Goal: Communication & Community: Answer question/provide support

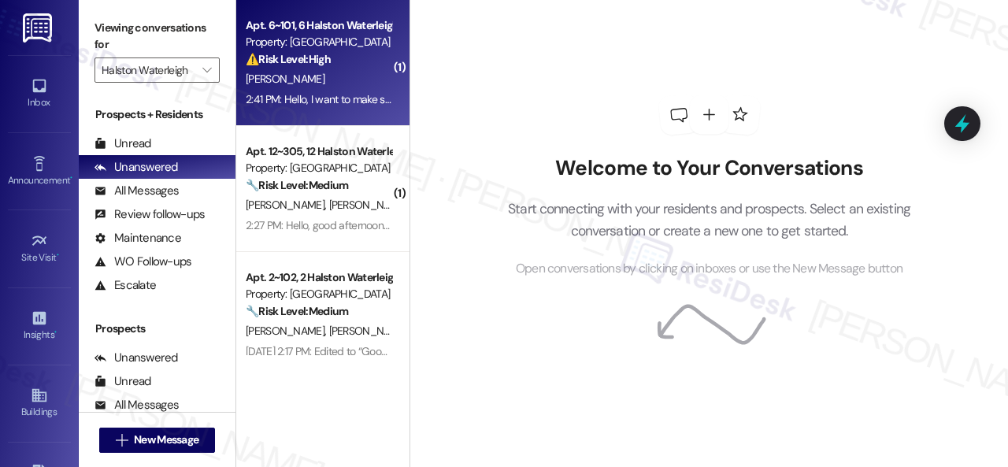
click at [357, 64] on div "⚠️ Risk Level: High The resident is confirming they are not on the new lease. T…" at bounding box center [319, 59] width 146 height 17
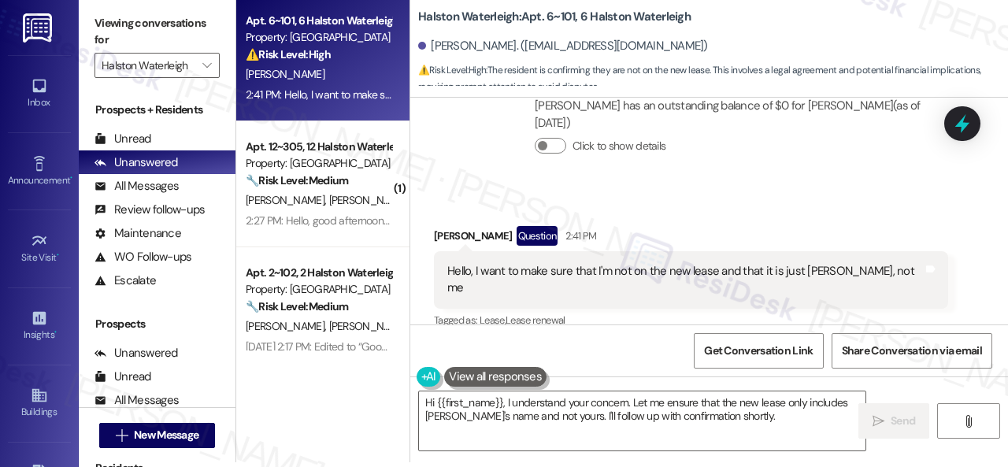
scroll to position [8040, 0]
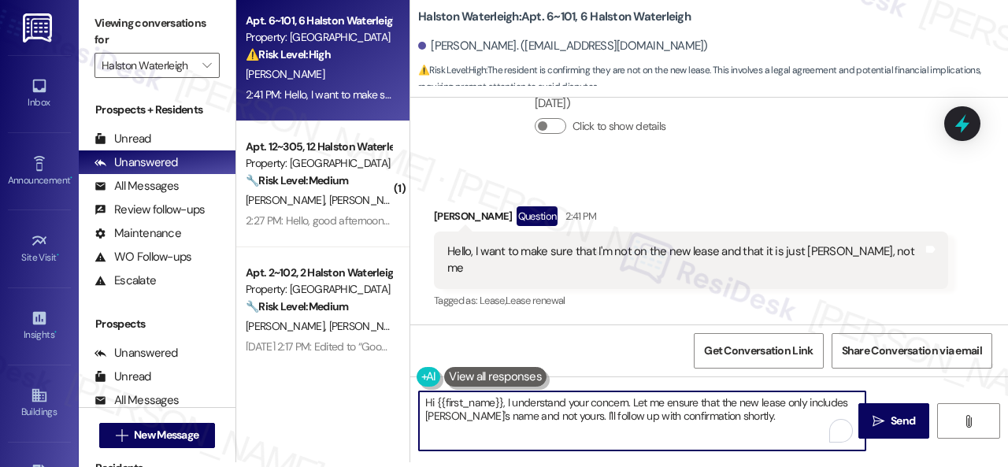
drag, startPoint x: 630, startPoint y: 404, endPoint x: 753, endPoint y: 412, distance: 123.9
click at [753, 412] on textarea "Hi {{first_name}}, I understand your concern. Let me ensure that the new lease …" at bounding box center [642, 420] width 446 height 59
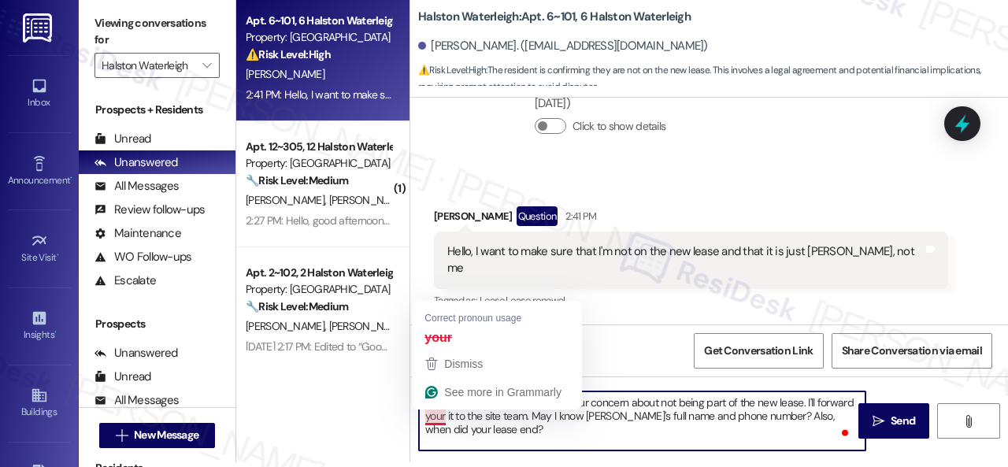
click at [432, 417] on textarea "Hi {{first_name}}, I understand your concern about not being part of the new le…" at bounding box center [642, 420] width 446 height 59
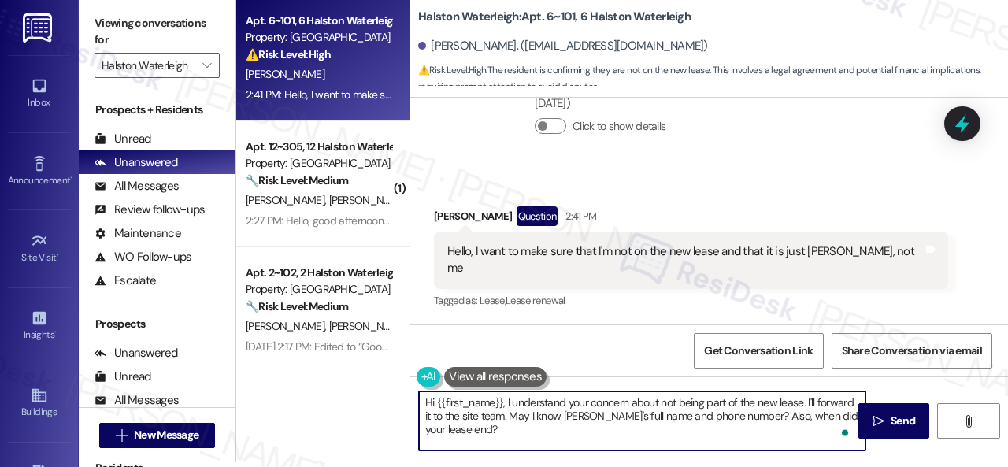
click at [631, 438] on textarea "Hi {{first_name}}, I understand your concern about not being part of the new le…" at bounding box center [642, 420] width 446 height 59
type textarea "Hi {{first_name}}, I understand your concern about not being part of the new le…"
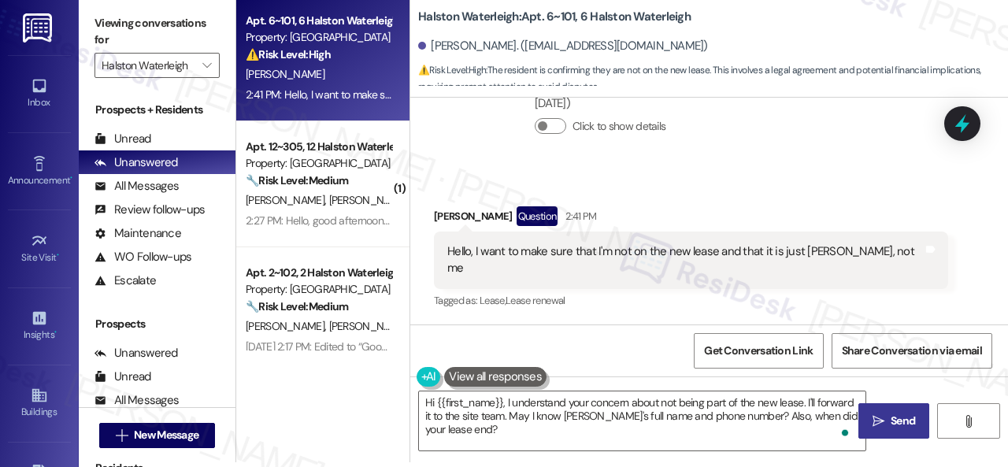
click at [876, 423] on icon "" at bounding box center [878, 421] width 12 height 13
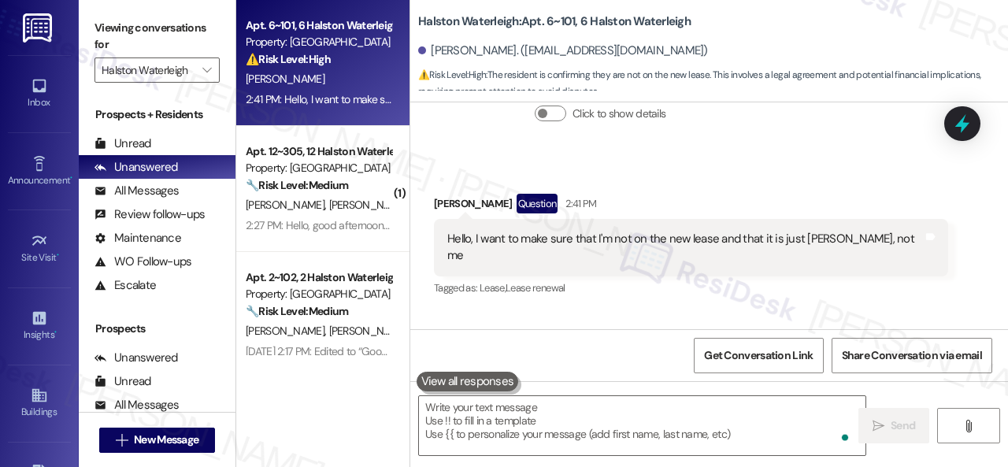
scroll to position [8040, 0]
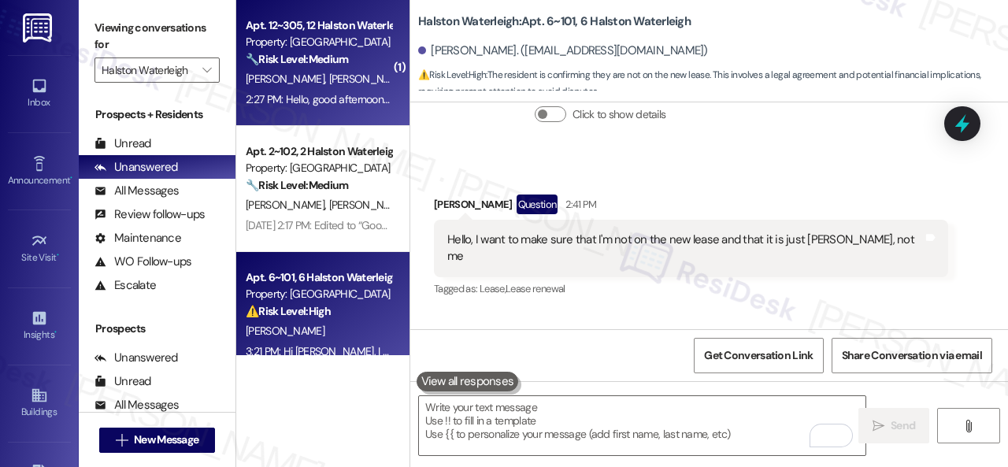
click at [358, 76] on div "M. Branco J. Junior" at bounding box center [318, 79] width 149 height 20
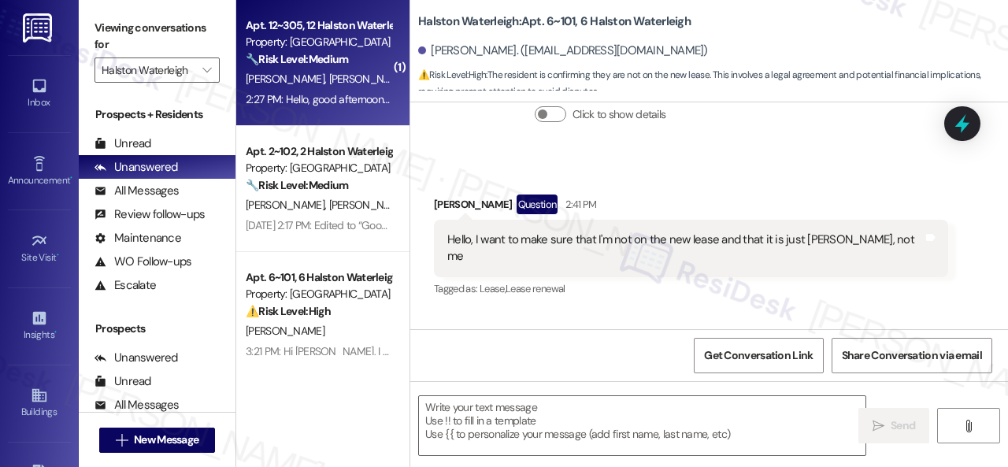
type textarea "Fetching suggested responses. Please feel free to read through the conversation…"
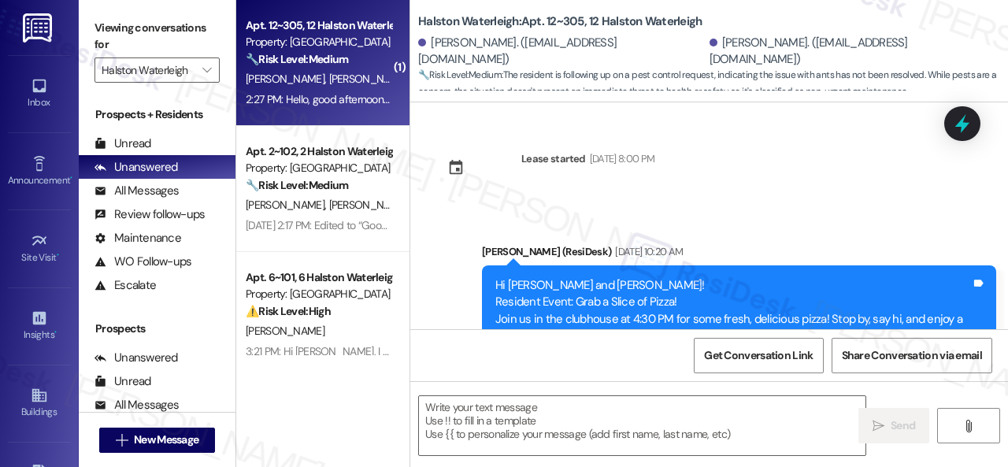
scroll to position [21561, 0]
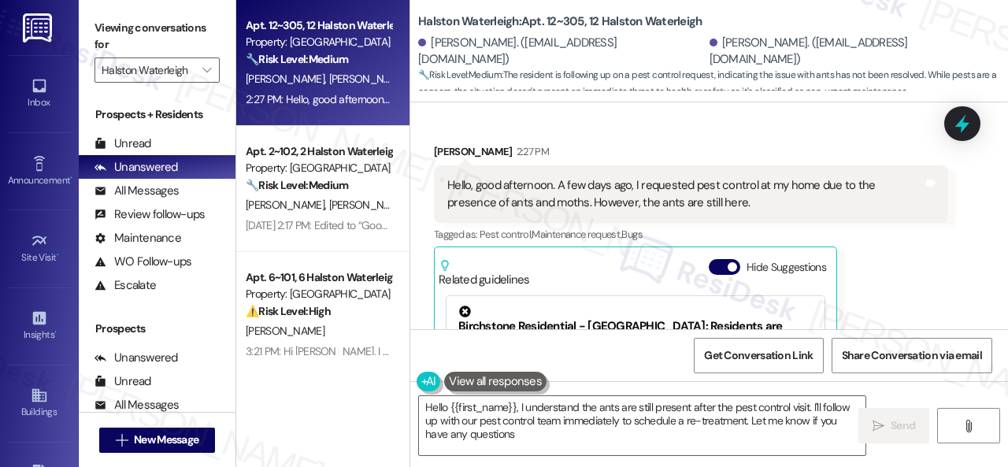
type textarea "Hello {{first_name}}, I understand the ants are still present after the pest co…"
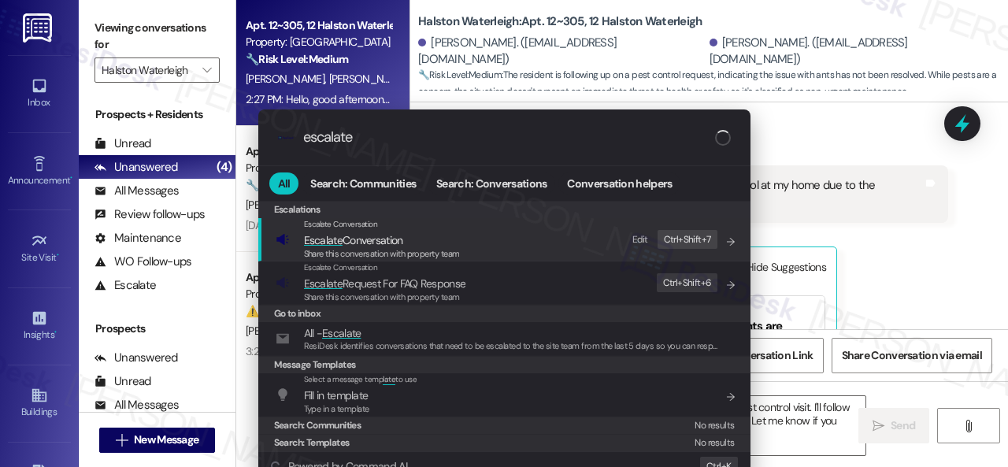
click at [631, 239] on div "Edit Ctrl+ Shift+ 7" at bounding box center [670, 240] width 94 height 26
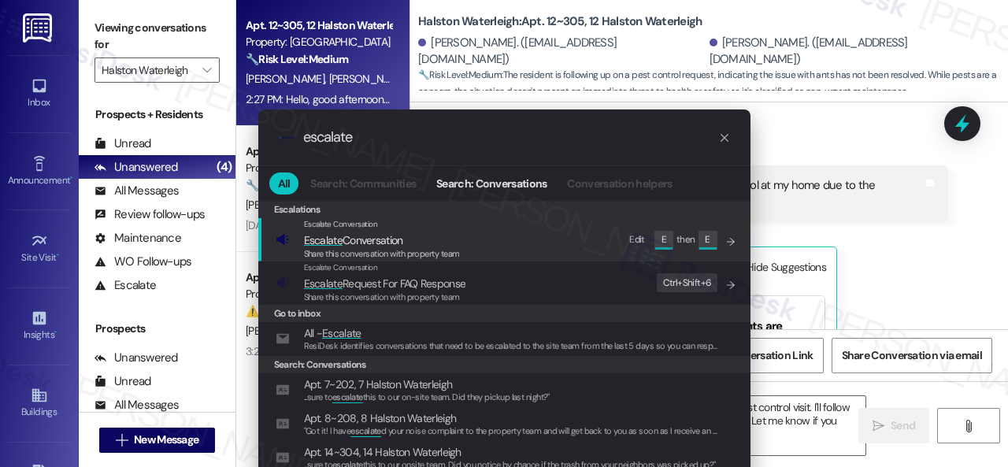
drag, startPoint x: 368, startPoint y: 131, endPoint x: 53, endPoint y: 50, distance: 325.4
click at [109, 68] on div ".cls-1{fill:#0a055f;}.cls-2{fill:#0cc4c4;} resideskLogoBlueOrange escalate All …" at bounding box center [504, 233] width 1008 height 467
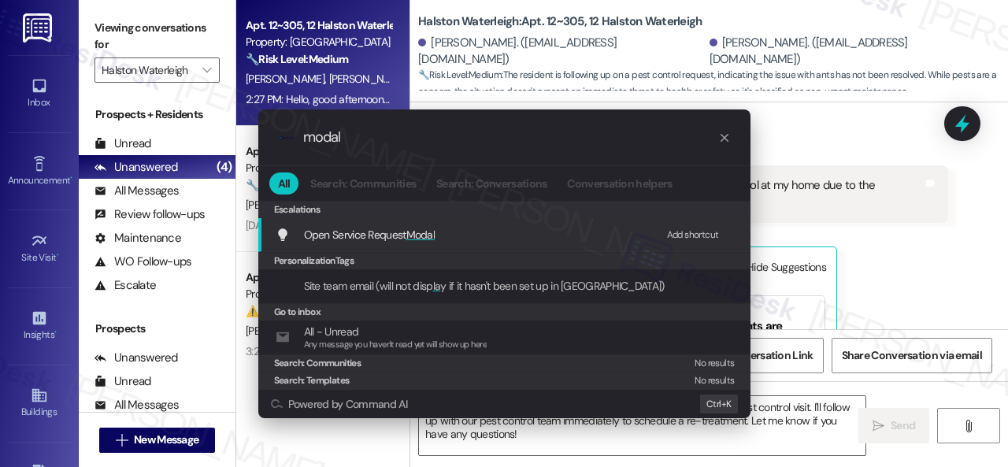
type input "modal"
click at [682, 231] on div "Add shortcut" at bounding box center [693, 235] width 52 height 17
click at [319, 232] on span "Open Service Request Modal" at bounding box center [369, 235] width 131 height 14
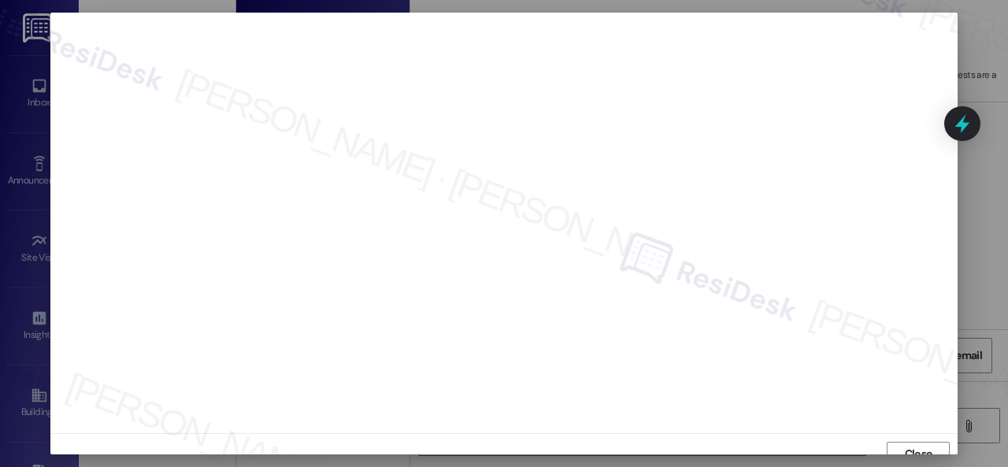
scroll to position [12, 0]
click at [914, 439] on span "Close" at bounding box center [919, 442] width 28 height 17
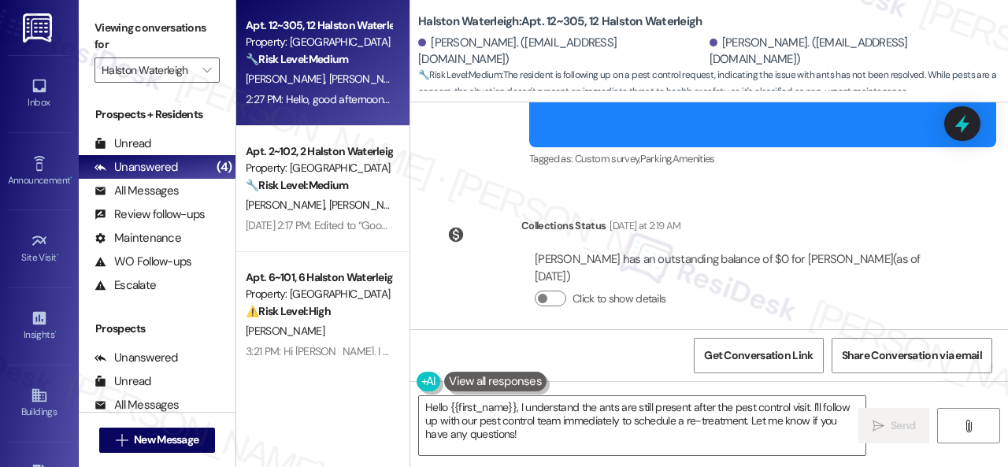
scroll to position [21325, 0]
click at [792, 286] on div "Click to show details" at bounding box center [735, 303] width 400 height 35
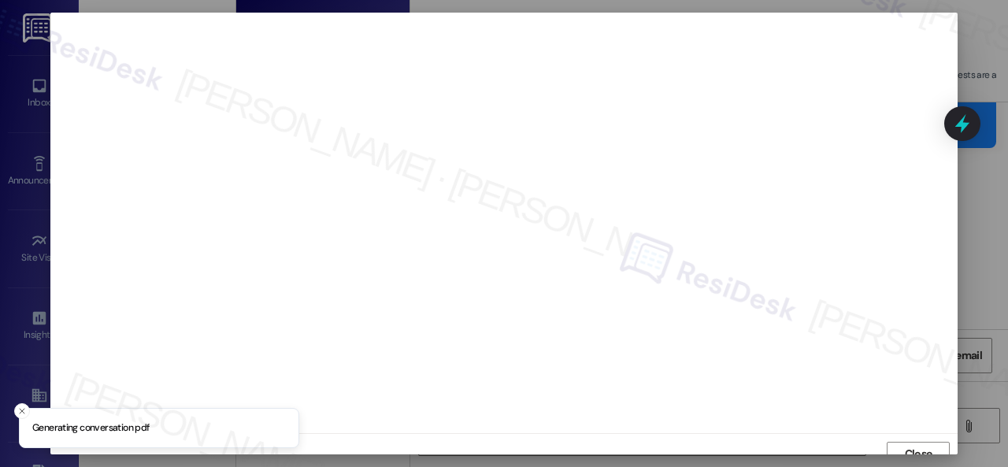
scroll to position [12, 0]
click at [942, 435] on button "Close" at bounding box center [917, 442] width 63 height 25
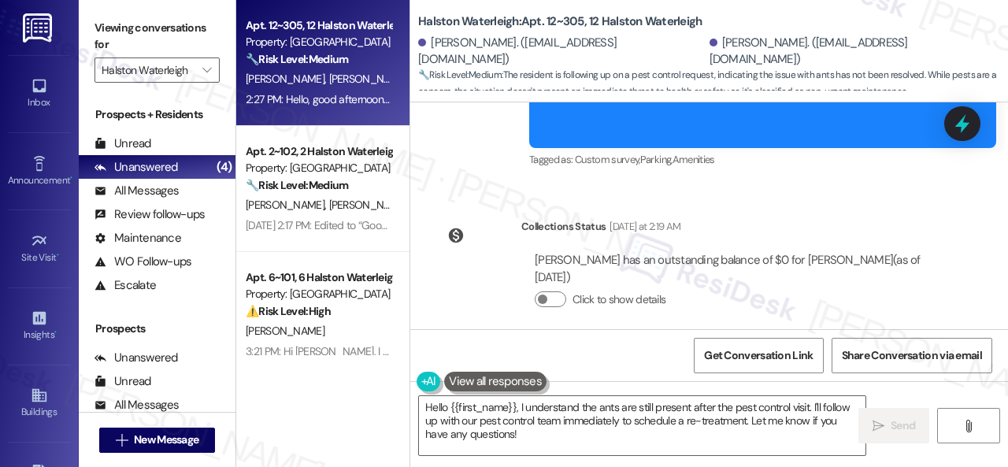
click at [917, 206] on div "Collections Status Yesterday at 2:19 AM Jose Junior has an outstanding balance …" at bounding box center [691, 275] width 538 height 138
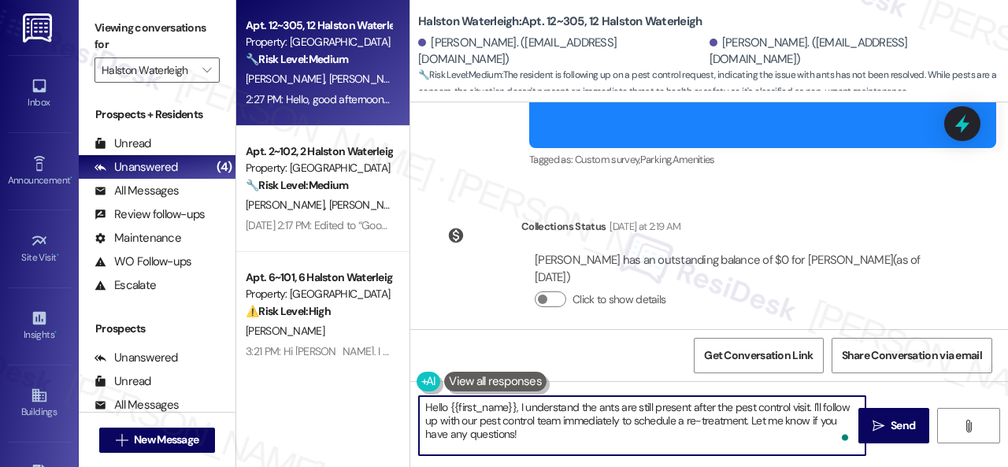
drag, startPoint x: 519, startPoint y: 405, endPoint x: 572, endPoint y: 442, distance: 64.0
click at [572, 442] on textarea "Hello {{first_name}}, I understand the ants are still present after the pest co…" at bounding box center [642, 425] width 446 height 59
paste textarea "'m sorry to hear about the pests in your apartment. We apologize for the inconv…"
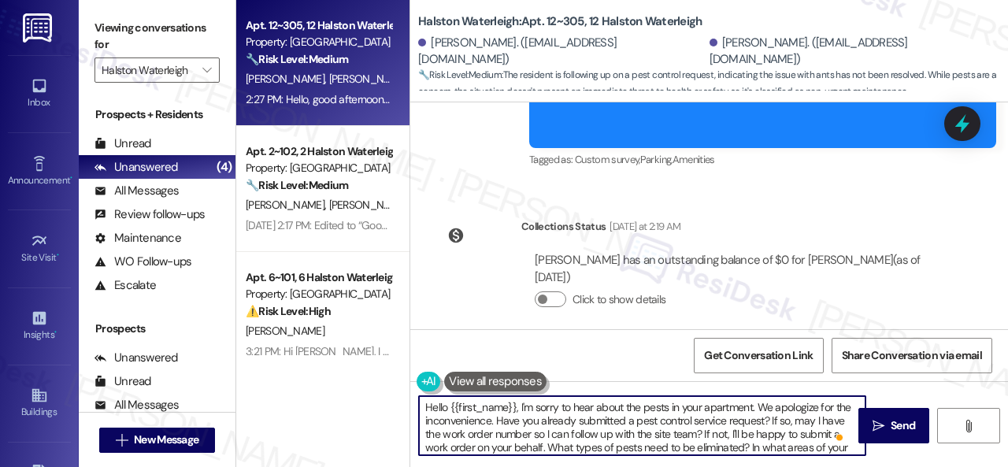
scroll to position [0, 0]
click at [656, 412] on textarea "Hello {{first_name}}, I'm sorry to hear about the pests in your apartment. We a…" at bounding box center [642, 425] width 446 height 59
drag, startPoint x: 497, startPoint y: 420, endPoint x: 731, endPoint y: 434, distance: 234.2
click at [731, 434] on textarea "Hello {{first_name}}, I'm sorry to hear about the ants in your apartment. We ap…" at bounding box center [642, 425] width 446 height 59
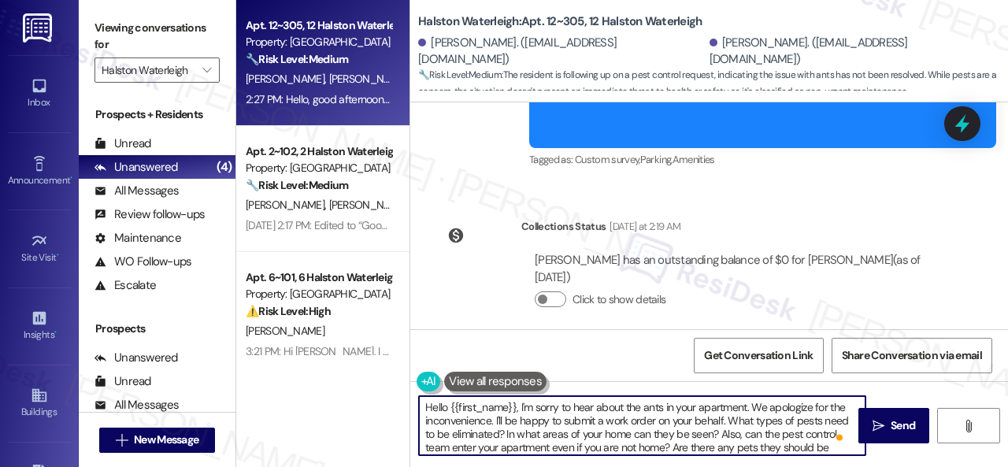
click at [603, 421] on textarea "Hello {{first_name}}, I'm sorry to hear about the ants in your apartment. We ap…" at bounding box center [642, 425] width 446 height 59
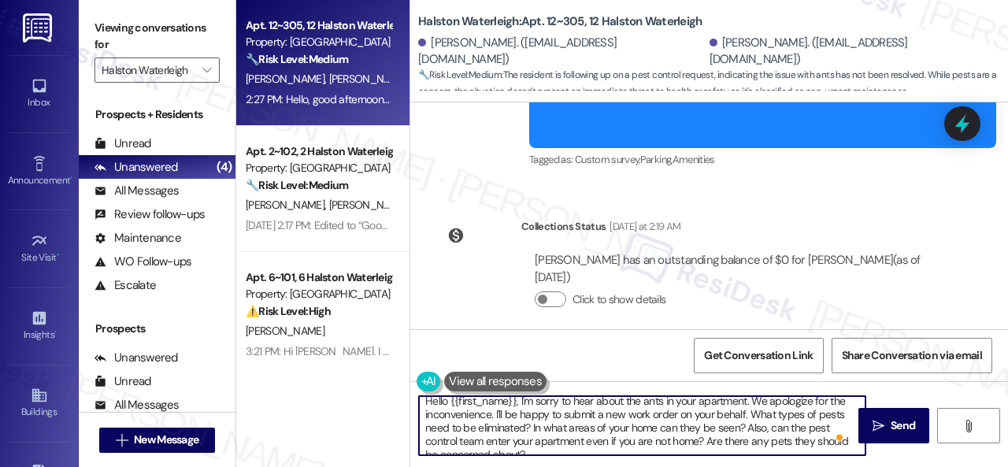
scroll to position [13, 0]
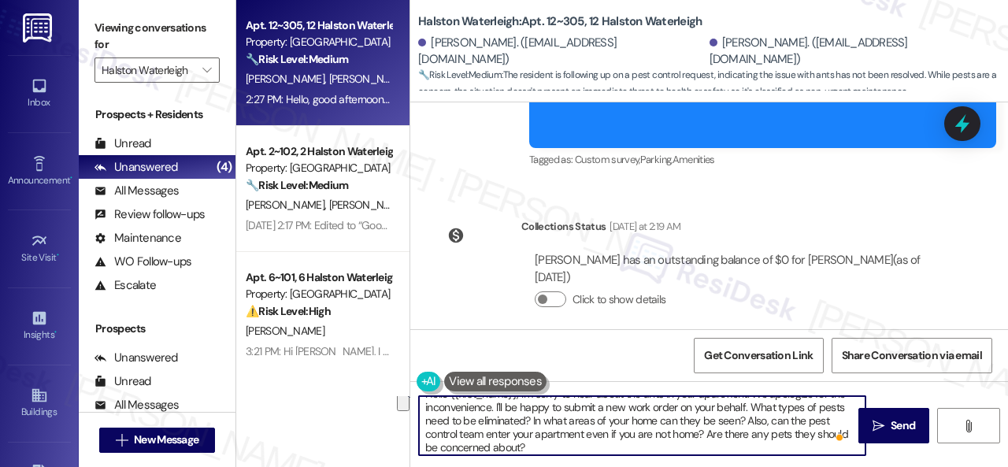
drag, startPoint x: 749, startPoint y: 420, endPoint x: 529, endPoint y: 416, distance: 220.5
click at [529, 416] on textarea "Hello {{first_name}}, I'm sorry to hear about the ants in your apartment. We ap…" at bounding box center [642, 425] width 446 height 59
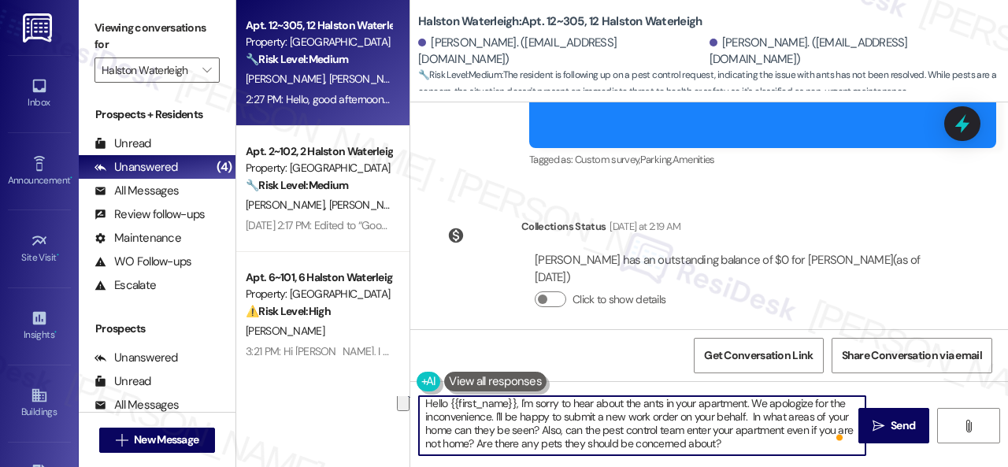
scroll to position [3, 0]
click at [705, 427] on textarea "Hello {{first_name}}, I'm sorry to hear about the ants in your apartment. We ap…" at bounding box center [642, 425] width 446 height 59
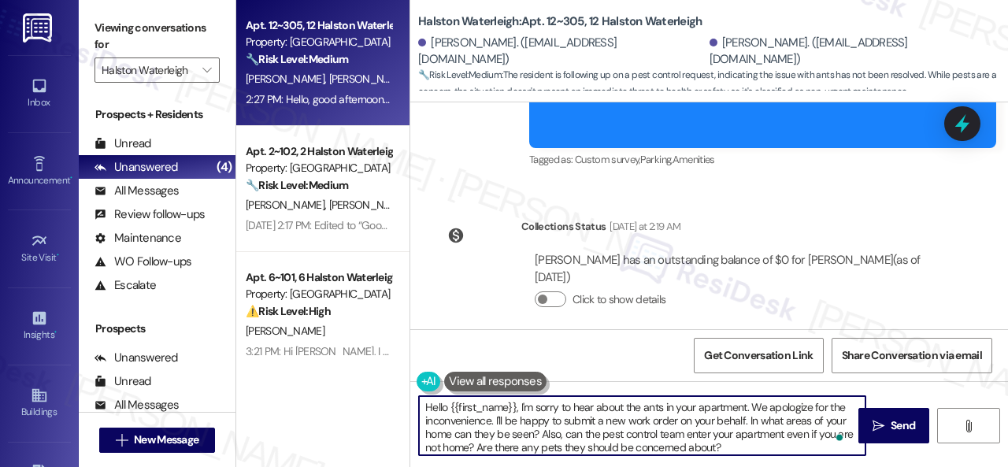
scroll to position [0, 0]
click at [787, 445] on textarea "Hello {{first_name}}, I'm sorry to hear about the ants in your apartment. We ap…" at bounding box center [642, 425] width 446 height 59
click at [471, 402] on textarea "Hello {{first_name}}, I'm sorry to hear about the ants in your apartment. We ap…" at bounding box center [642, 425] width 446 height 59
drag, startPoint x: 451, startPoint y: 406, endPoint x: 516, endPoint y: 399, distance: 64.9
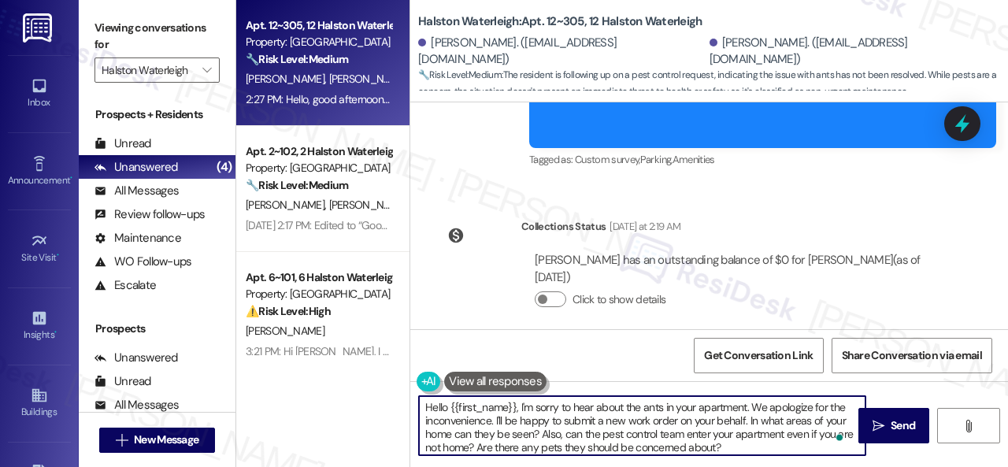
click at [516, 399] on textarea "Hello {{first_name}}, I'm sorry to hear about the ants in your apartment. We ap…" at bounding box center [642, 425] width 446 height 59
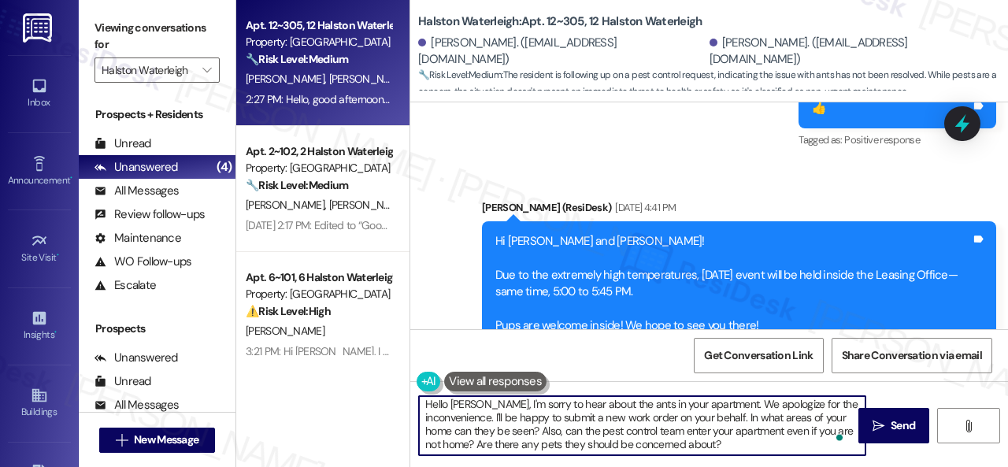
scroll to position [3, 0]
type textarea "Hello Maria, I'm sorry to hear about the ants in your apartment. We apologize f…"
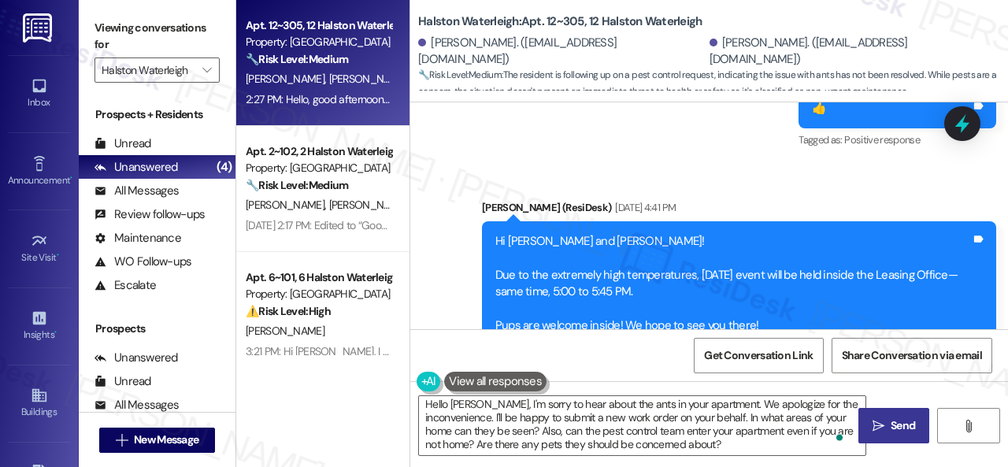
click at [890, 425] on span "Send" at bounding box center [902, 425] width 24 height 17
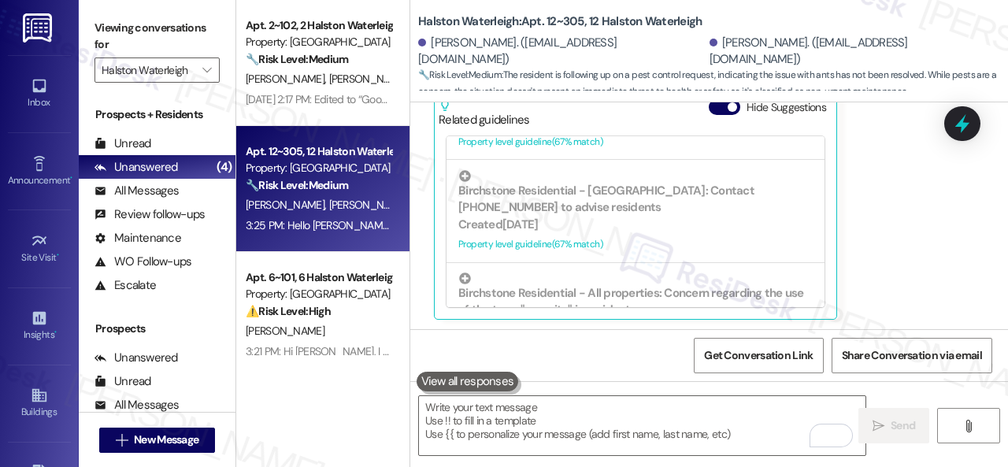
scroll to position [5, 0]
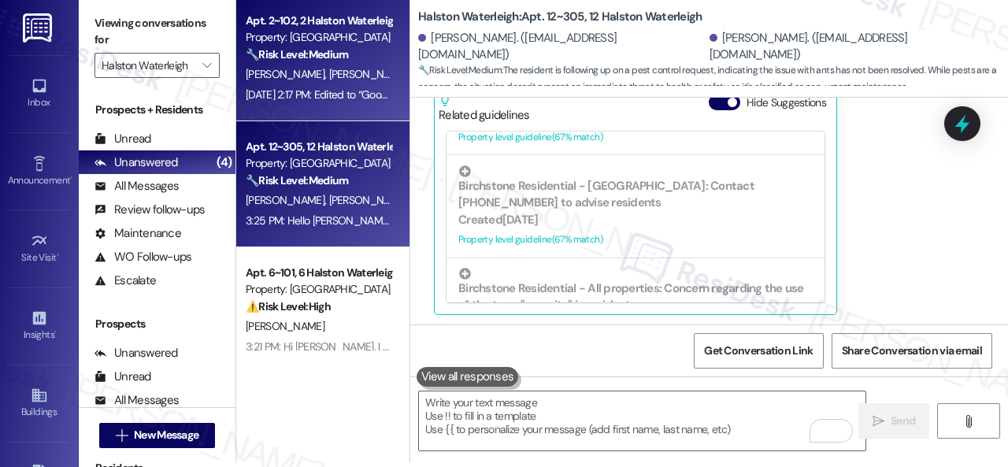
click at [360, 76] on div "S. Taylor S. Taylor" at bounding box center [318, 75] width 149 height 20
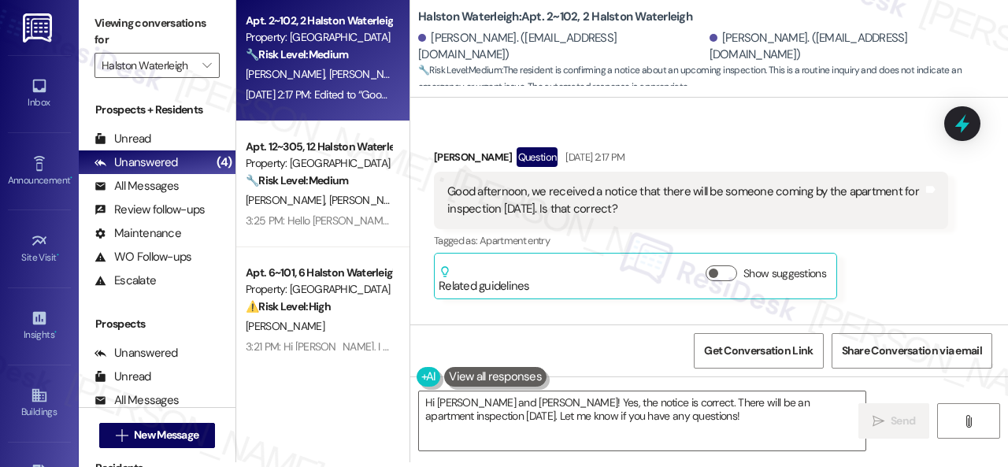
scroll to position [43309, 0]
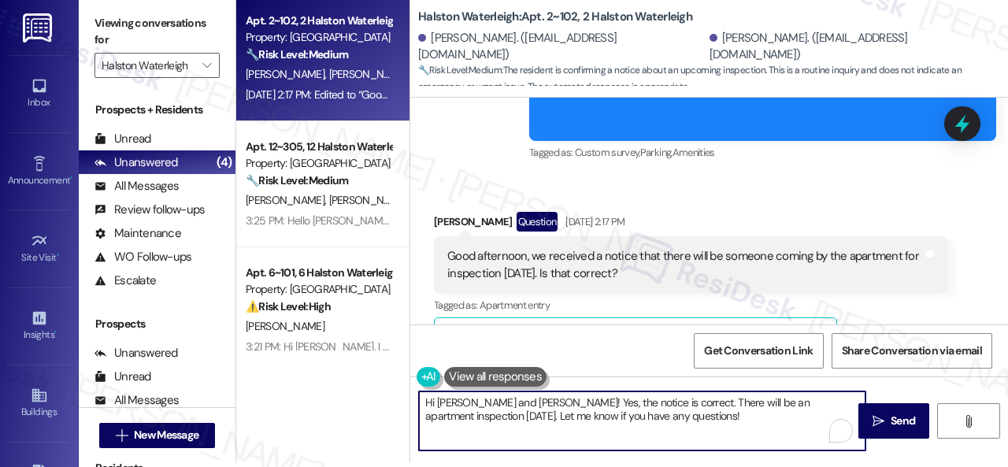
drag, startPoint x: 436, startPoint y: 406, endPoint x: 490, endPoint y: 405, distance: 54.3
click at [490, 405] on textarea "Hi Sydney and Shelton! Yes, the notice is correct. There will be an apartment i…" at bounding box center [642, 420] width 446 height 59
drag, startPoint x: 477, startPoint y: 402, endPoint x: 655, endPoint y: 421, distance: 178.9
click at [655, 421] on textarea "Hi Shelton! Yes, the notice is correct. There will be an apartment inspection o…" at bounding box center [642, 420] width 446 height 59
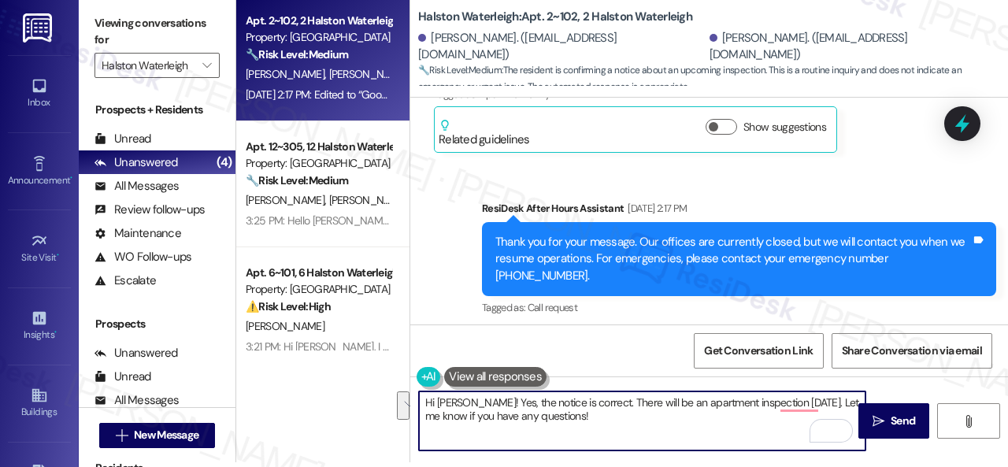
scroll to position [43545, 0]
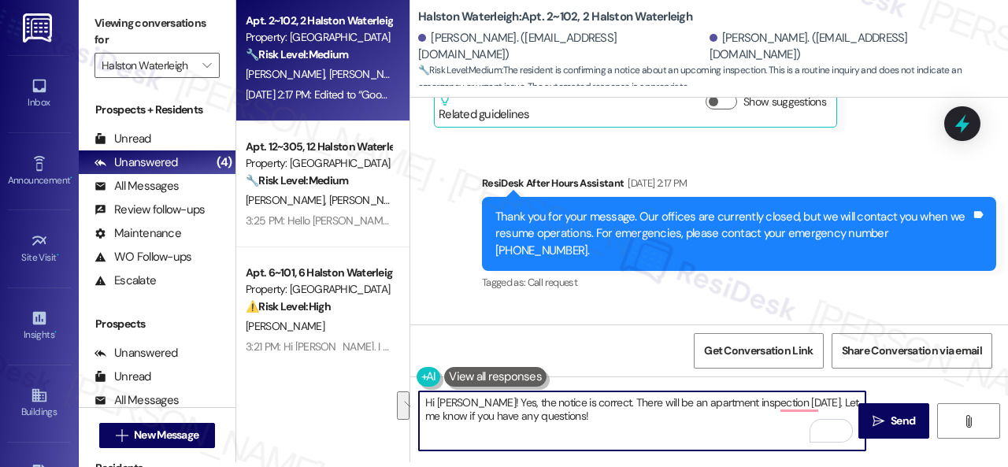
paste textarea "I apologize for the late reply. I was away for the weekend. Please don’t hesita…"
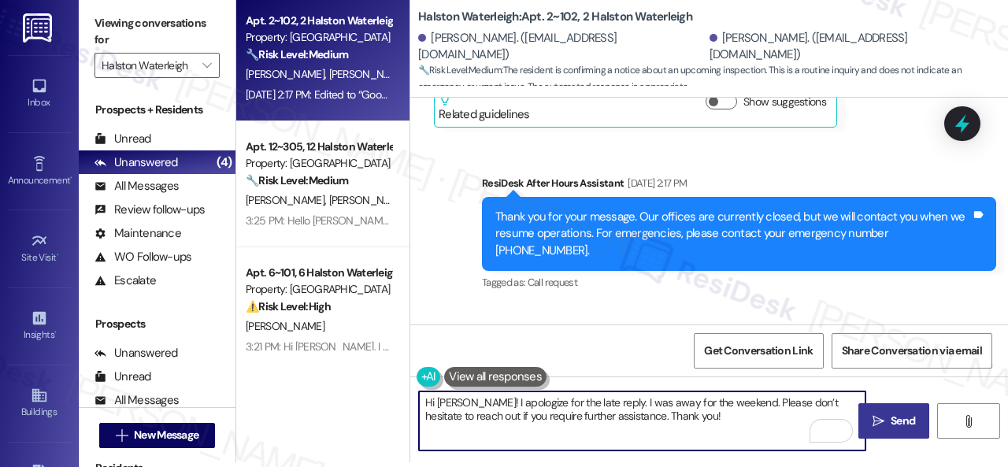
type textarea "Hi Shelton! I apologize for the late reply. I was away for the weekend. Please …"
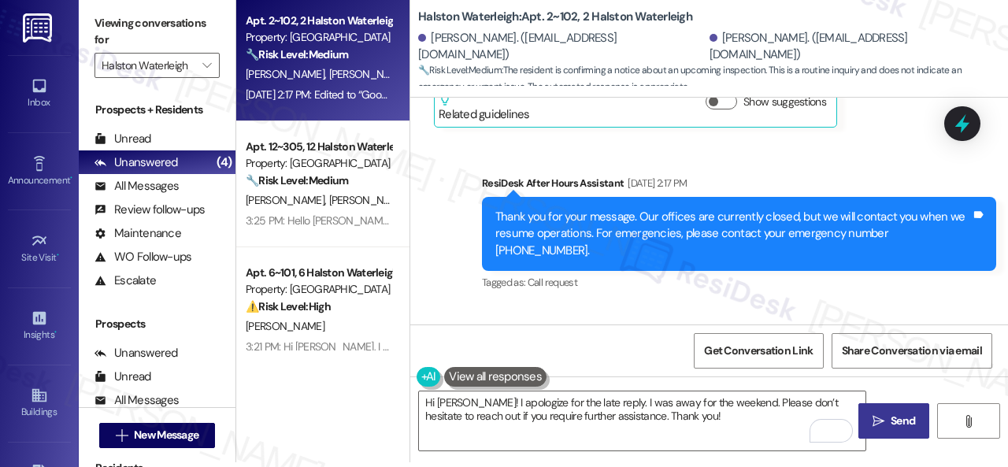
click at [912, 416] on span "Send" at bounding box center [902, 421] width 31 height 17
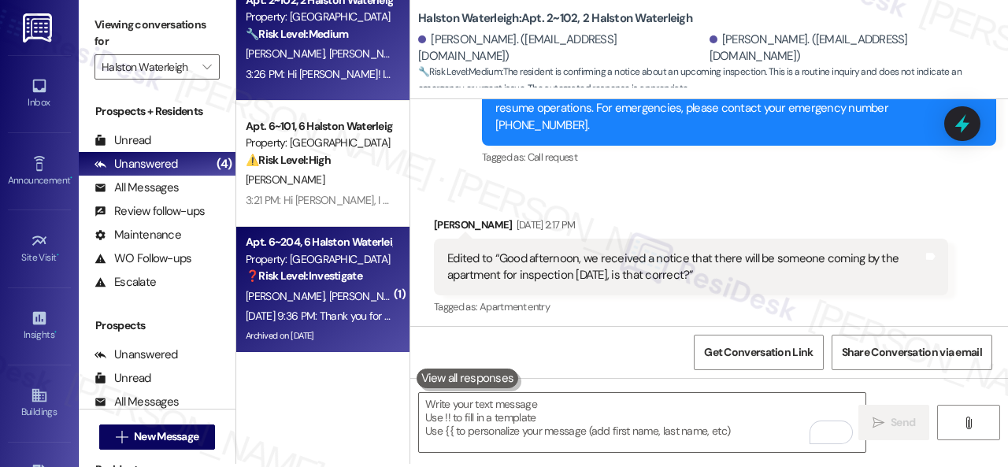
scroll to position [5, 0]
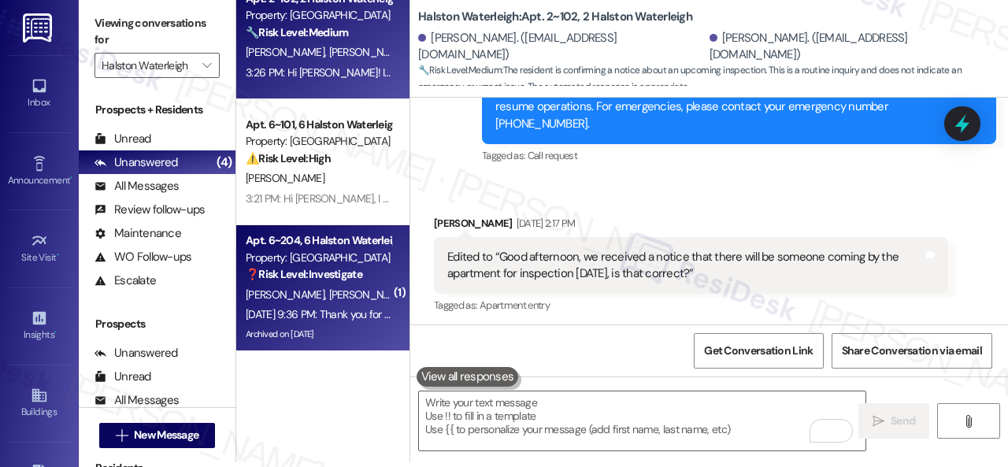
click at [367, 283] on div "Apt. 6~204, 6 Halston Waterleigh Property: Halston Waterleigh ❓ Risk Level: Inv…" at bounding box center [318, 258] width 149 height 54
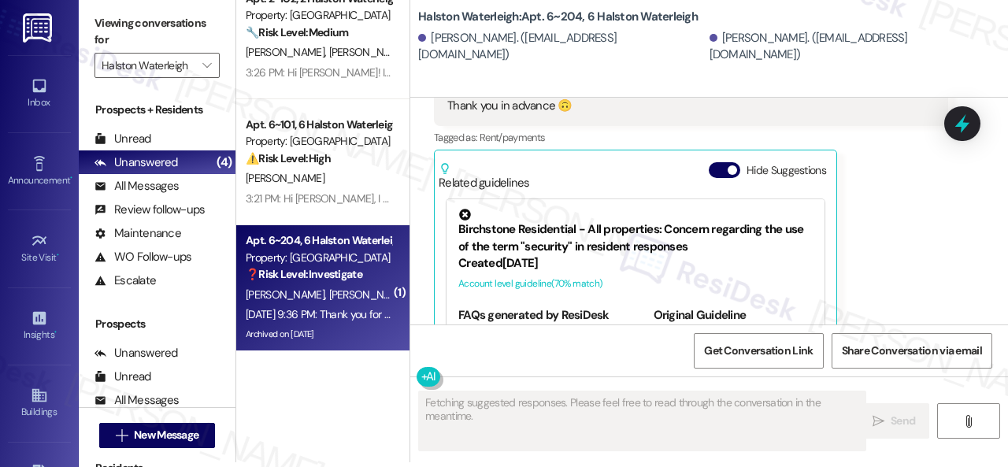
scroll to position [0, 0]
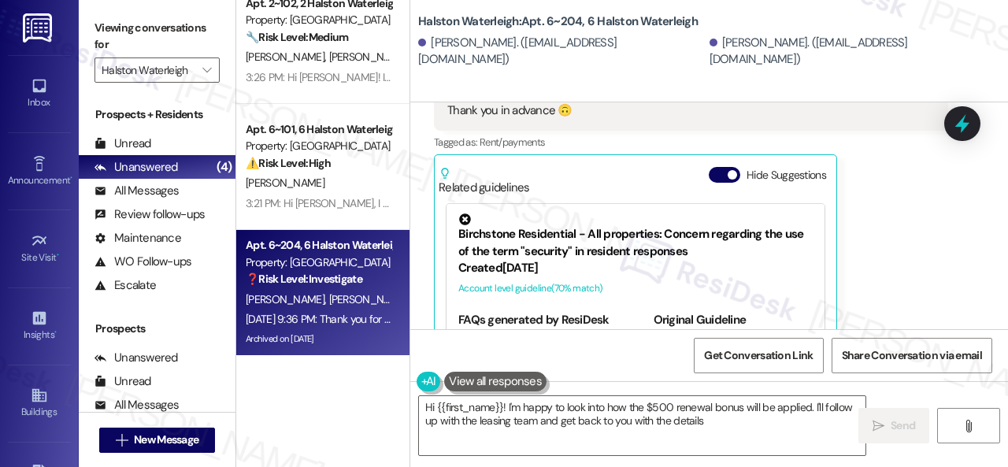
type textarea "Hi {{first_name}}! I'm happy to look into how the $500 renewal bonus will be ap…"
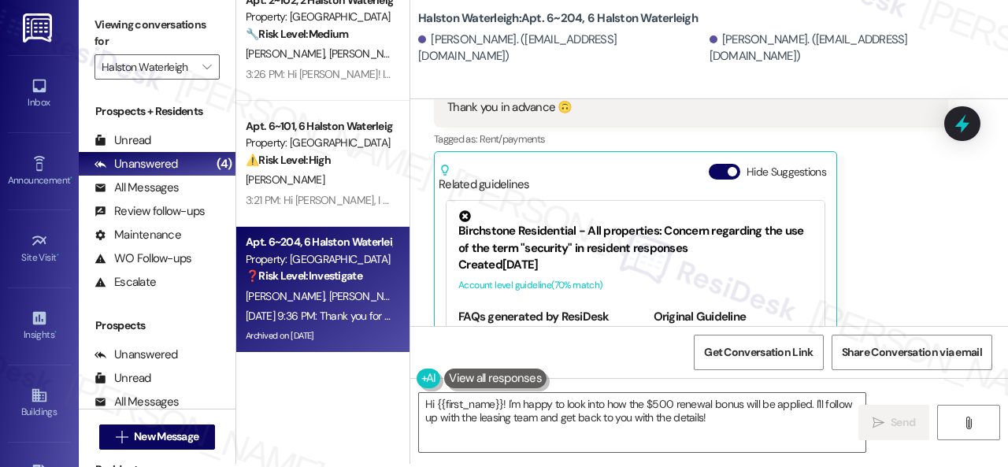
scroll to position [5, 0]
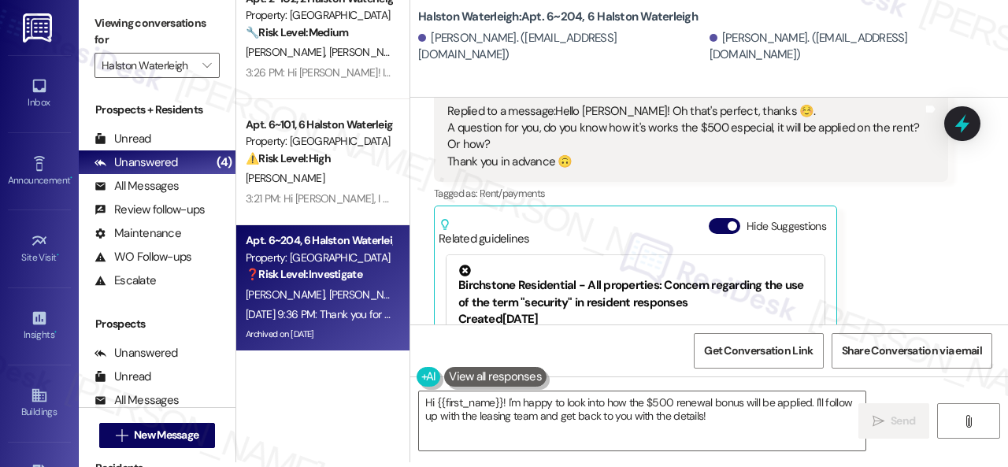
scroll to position [48741, 0]
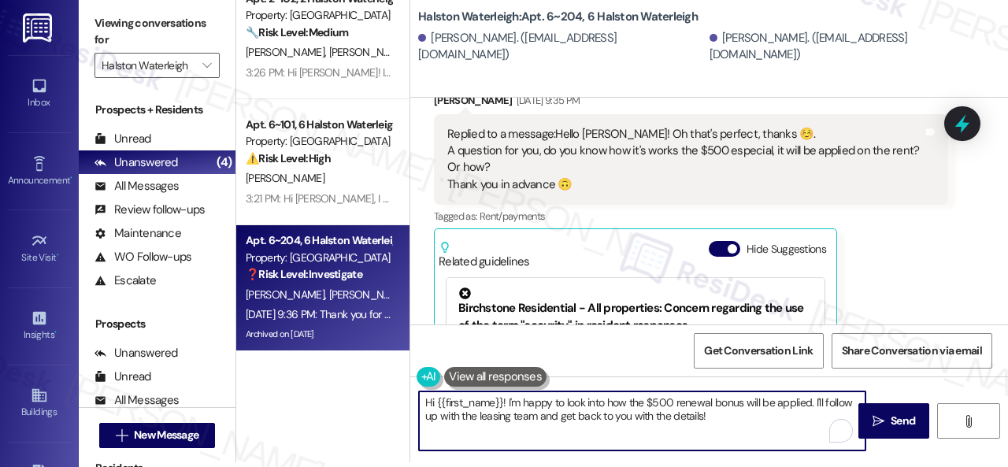
drag, startPoint x: 737, startPoint y: 416, endPoint x: 724, endPoint y: 410, distance: 13.7
click at [724, 411] on textarea "Hi {{first_name}}! I'm happy to look into how the $500 renewal bonus will be ap…" at bounding box center [642, 420] width 446 height 59
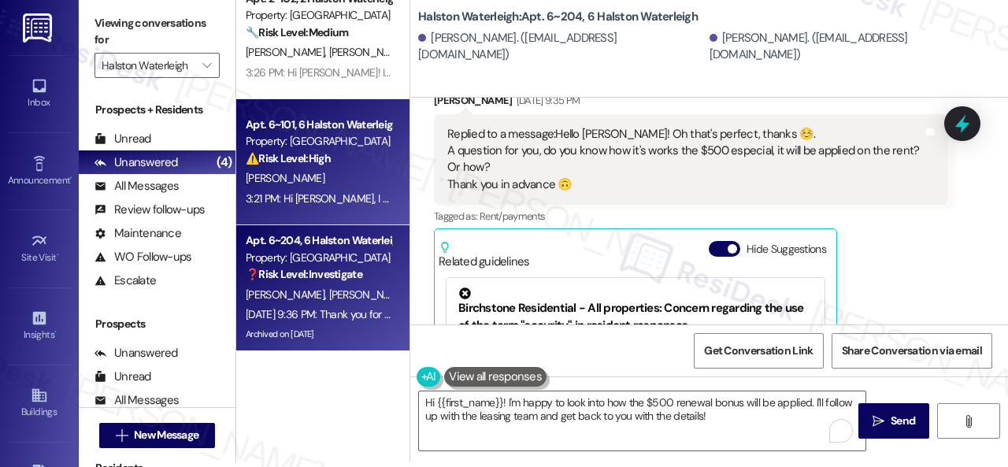
click at [338, 191] on div "3:21 PM: Hi James, I understand your concern about not being part of the new le…" at bounding box center [739, 198] width 987 height 14
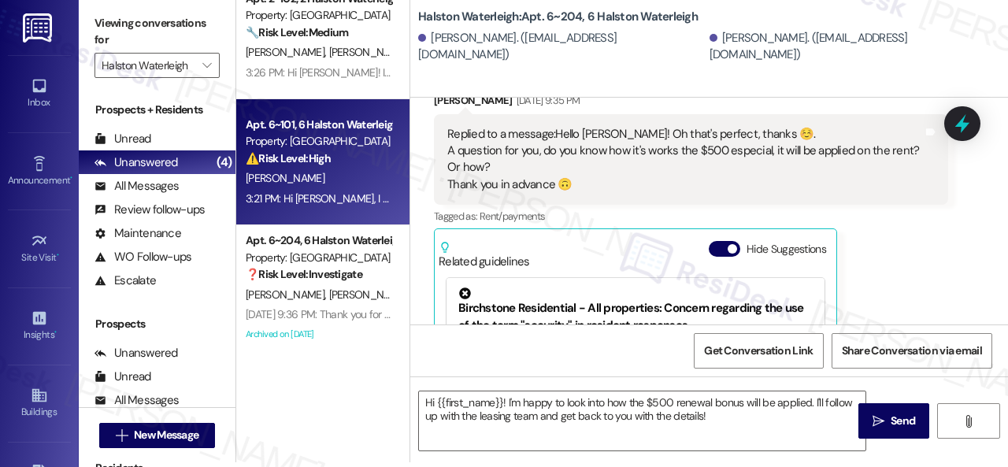
click at [355, 176] on div "J. Zachary" at bounding box center [318, 178] width 149 height 20
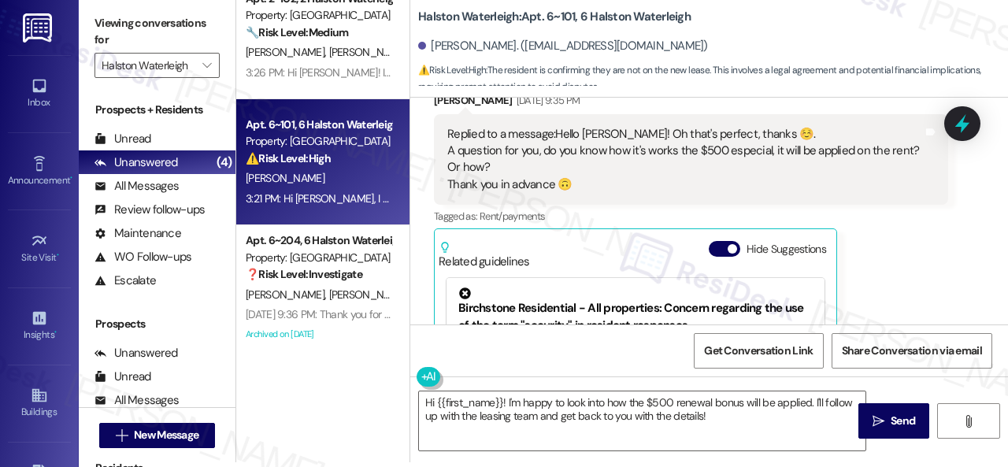
click at [329, 305] on div "Aug 08, 2025 at 9:36 PM: Thank you for your message. Our offices are currently …" at bounding box center [318, 315] width 149 height 20
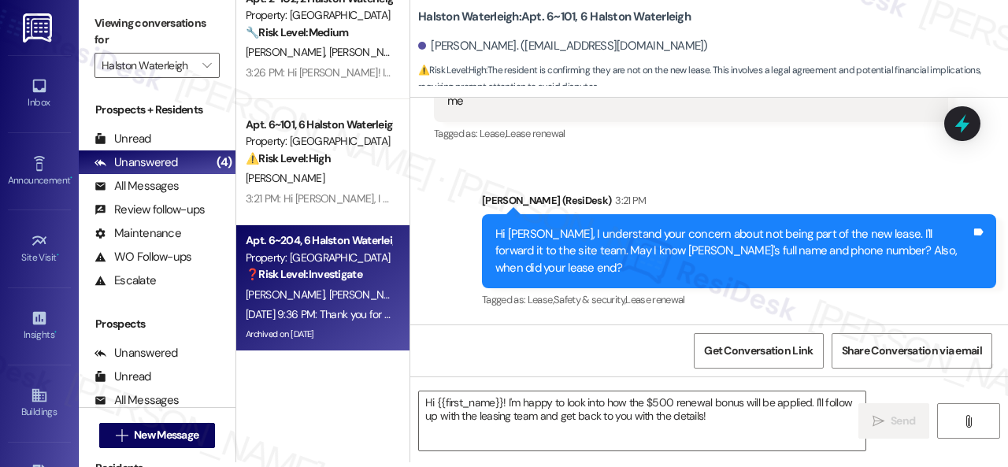
type textarea "Fetching suggested responses. Please feel free to read through the conversation…"
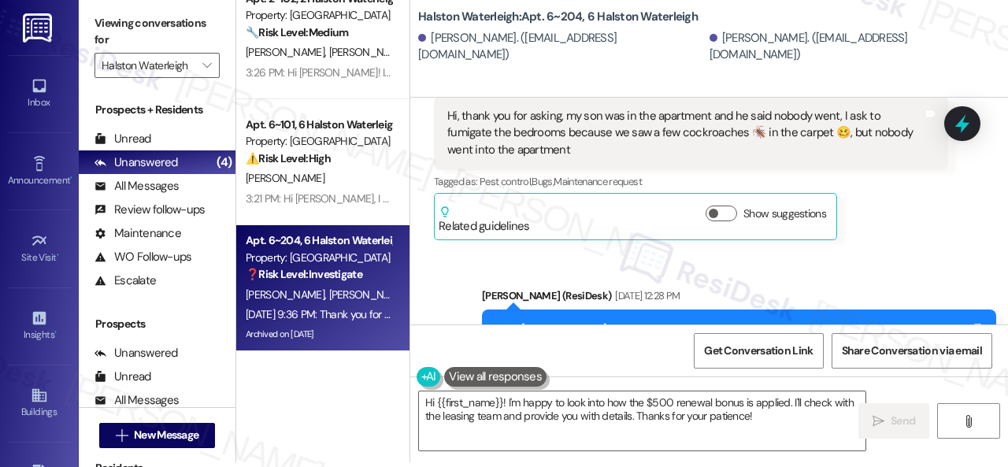
scroll to position [48269, 0]
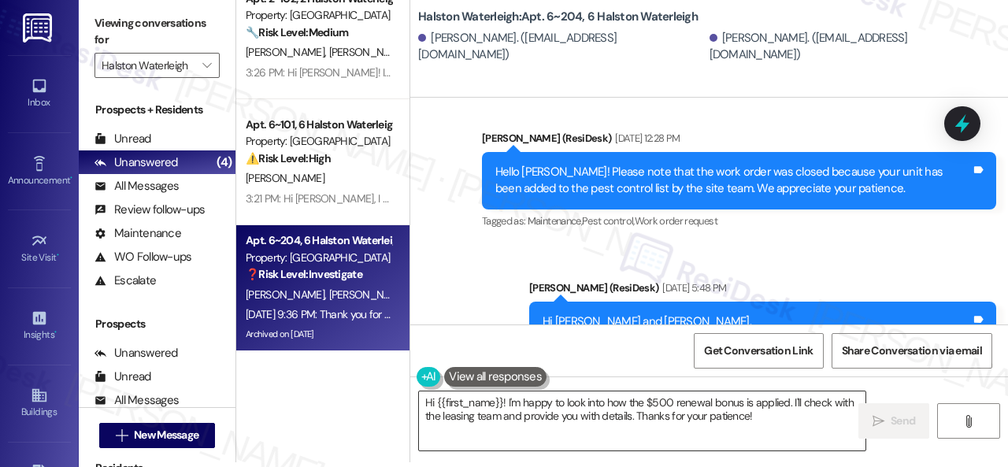
click at [452, 402] on textarea "Hi {{first_name}}! I'm happy to look into how the $500 renewal bonus is applied…" at bounding box center [642, 420] width 446 height 59
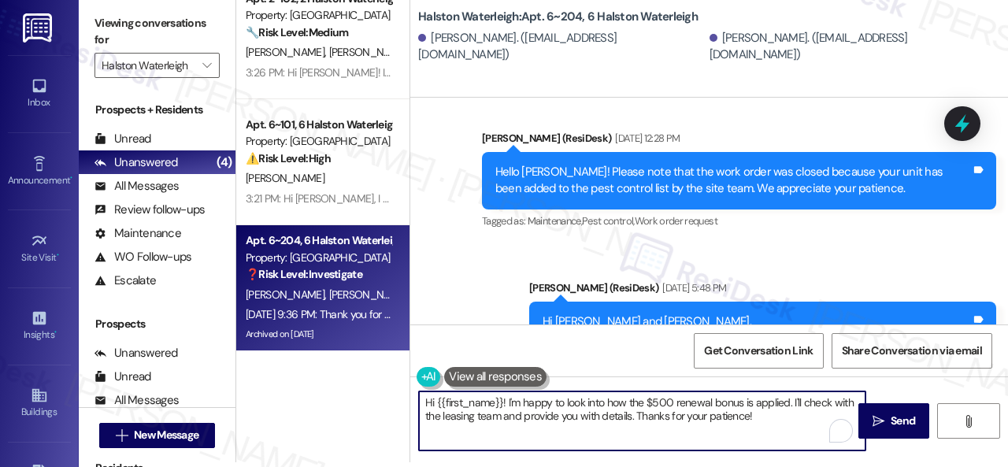
click at [435, 399] on textarea "Hi {{first_name}}! I'm happy to look into how the $500 renewal bonus is applied…" at bounding box center [642, 420] width 446 height 59
drag, startPoint x: 437, startPoint y: 399, endPoint x: 502, endPoint y: 398, distance: 65.3
click at [502, 398] on textarea "Hi {{first_name}}! I'm happy to look into how the $500 renewal bonus is applied…" at bounding box center [642, 420] width 446 height 59
click at [766, 413] on textarea "Hi Maria! I'm happy to look into how the $500 renewal bonus is applied. I'll ch…" at bounding box center [642, 420] width 446 height 59
type textarea "Hi Maria! I'm happy to look into how the $500 renewal bonus is applied. I'll ch…"
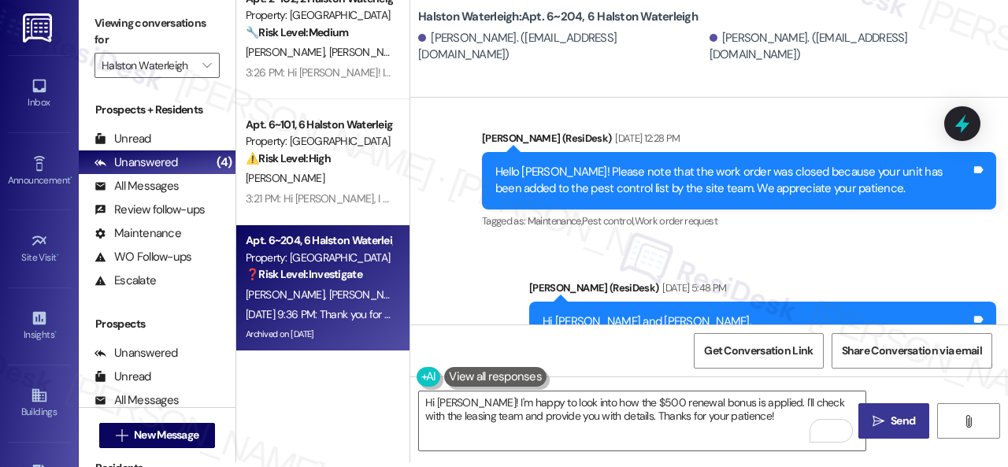
click at [890, 423] on span "Send" at bounding box center [902, 421] width 24 height 17
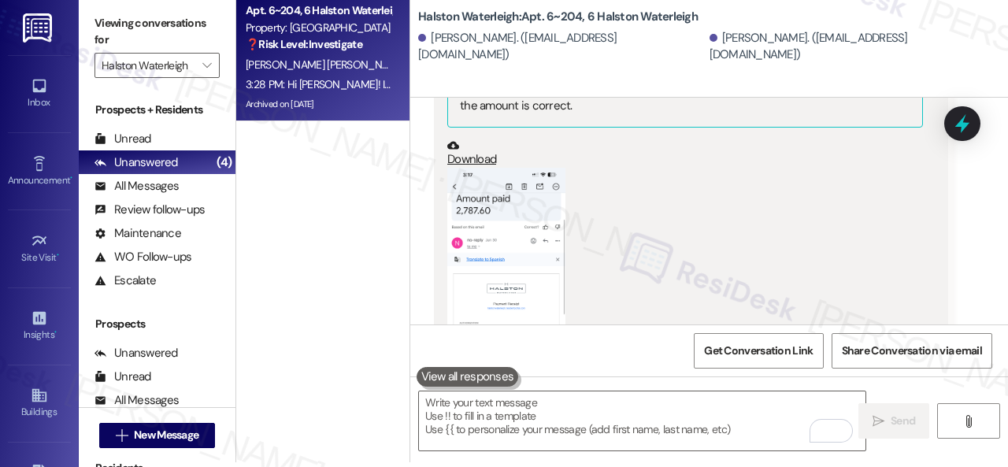
scroll to position [48947, 0]
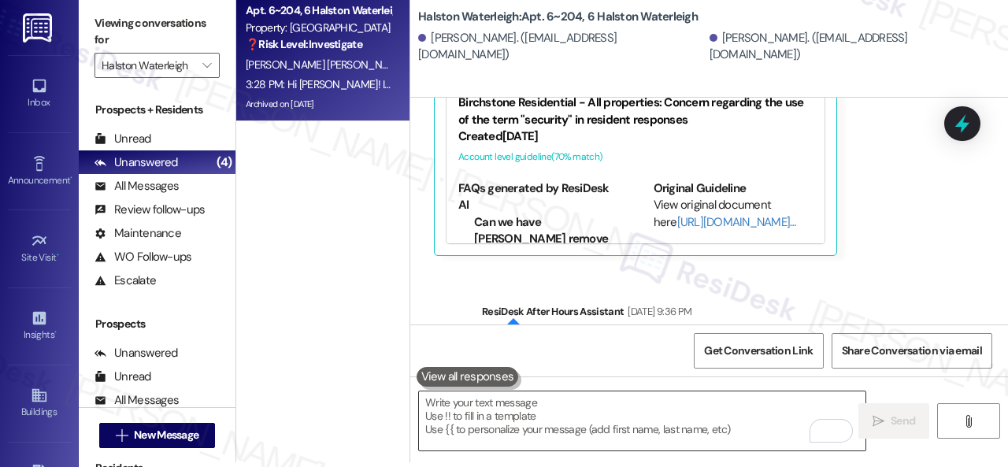
click at [550, 418] on textarea "To enrich screen reader interactions, please activate Accessibility in Grammarl…" at bounding box center [642, 420] width 446 height 59
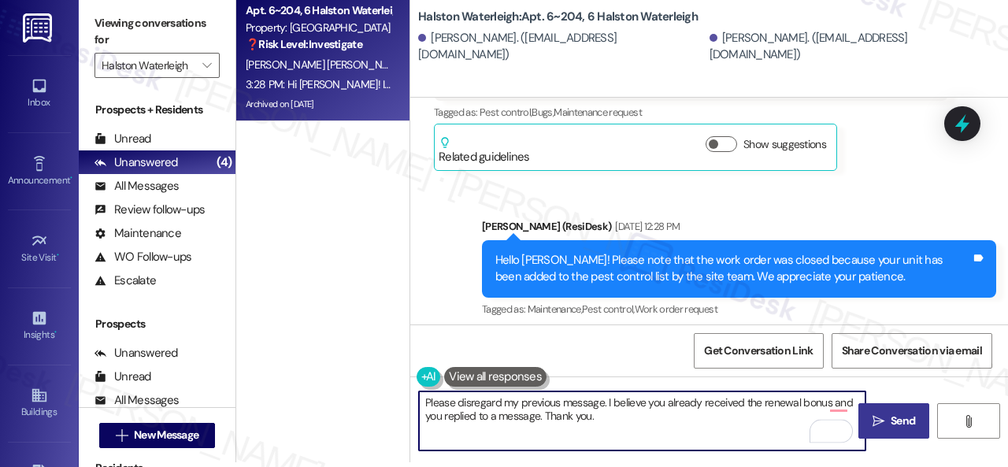
scroll to position [48317, 0]
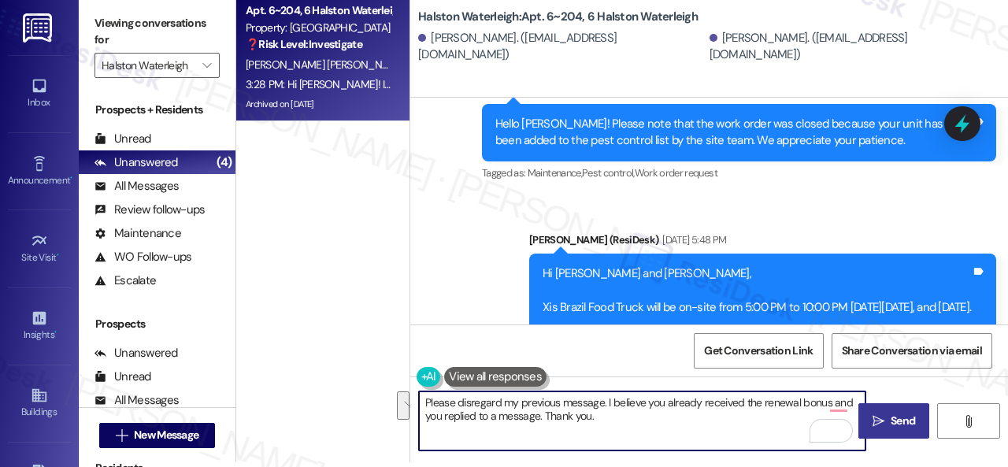
drag, startPoint x: 606, startPoint y: 401, endPoint x: 612, endPoint y: 413, distance: 13.0
click at [612, 413] on textarea "Please disregard my previous message. I believe you already received the renewa…" at bounding box center [642, 420] width 446 height 59
click at [816, 404] on textarea "Please disregard my previous message. Can you confirm if you still have a conce…" at bounding box center [642, 420] width 446 height 59
type textarea "Please disregard my previous message. Can you confirm if you still have a conce…"
click at [911, 416] on span "Send" at bounding box center [902, 421] width 31 height 17
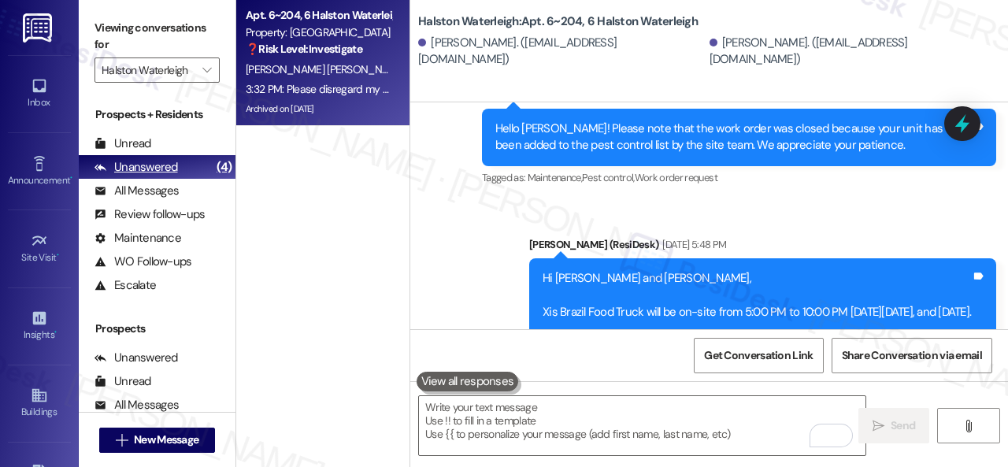
scroll to position [48508, 0]
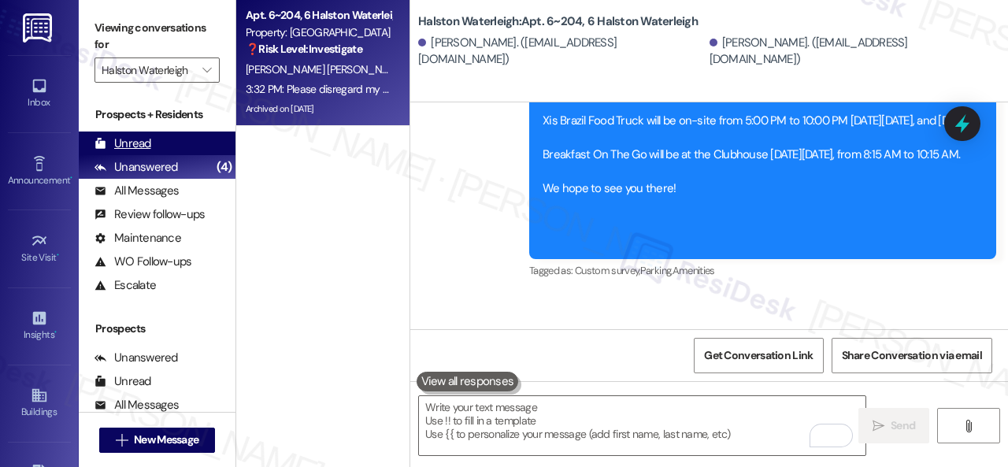
click at [140, 140] on div "Unread" at bounding box center [122, 143] width 57 height 17
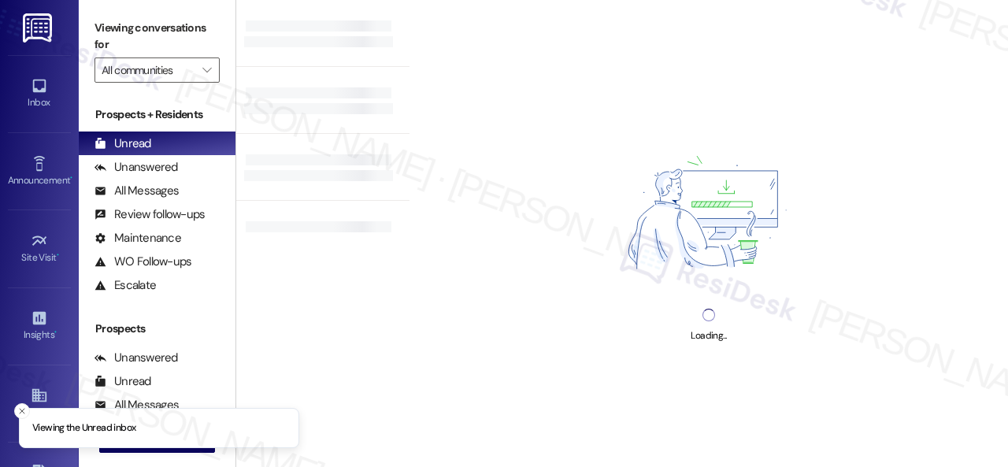
type input "Halston Waterleigh"
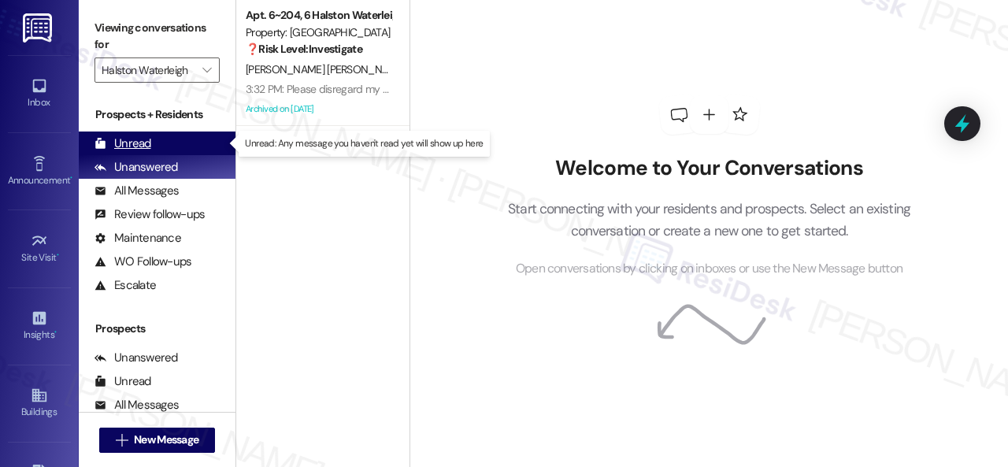
click at [131, 146] on div "Unread" at bounding box center [122, 143] width 57 height 17
